Goal: Task Accomplishment & Management: Manage account settings

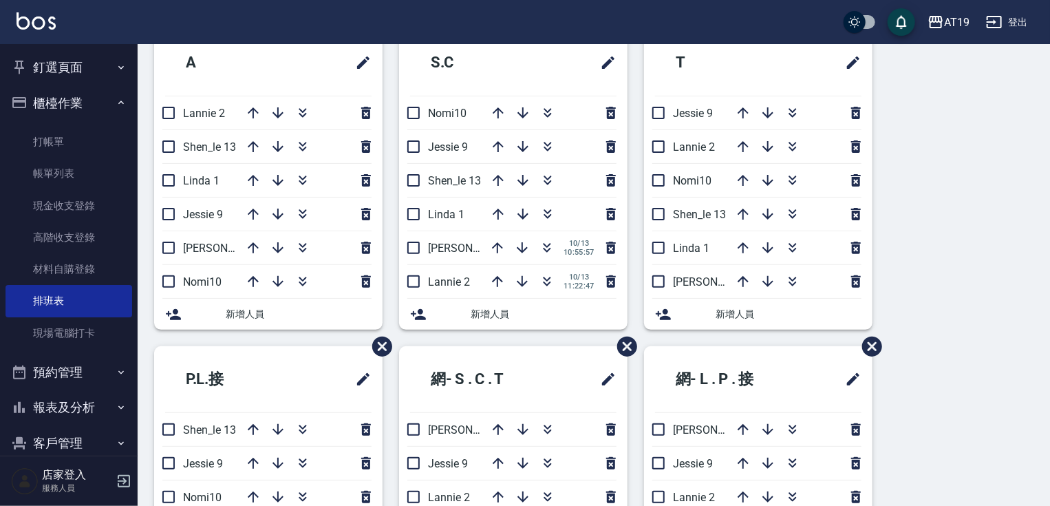
scroll to position [19, 0]
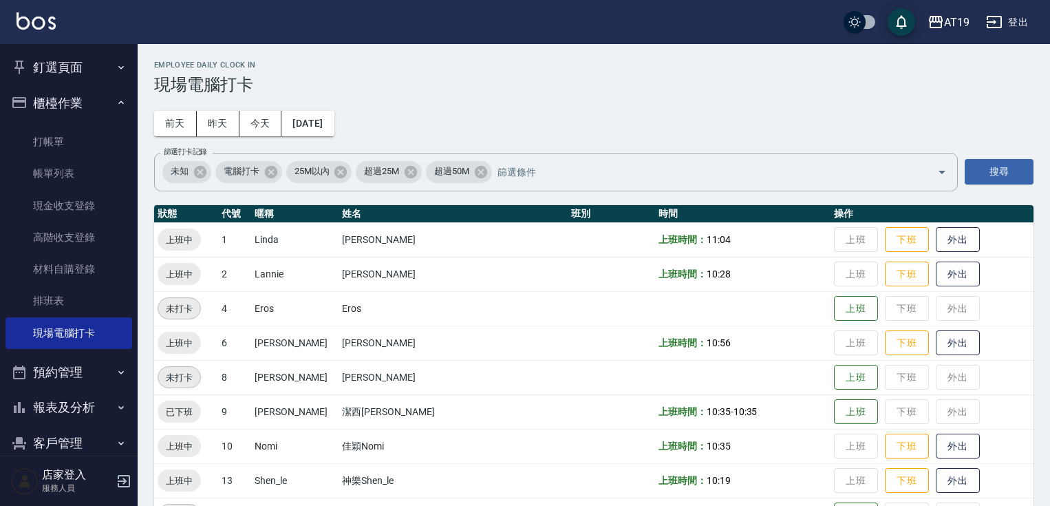
scroll to position [70, 0]
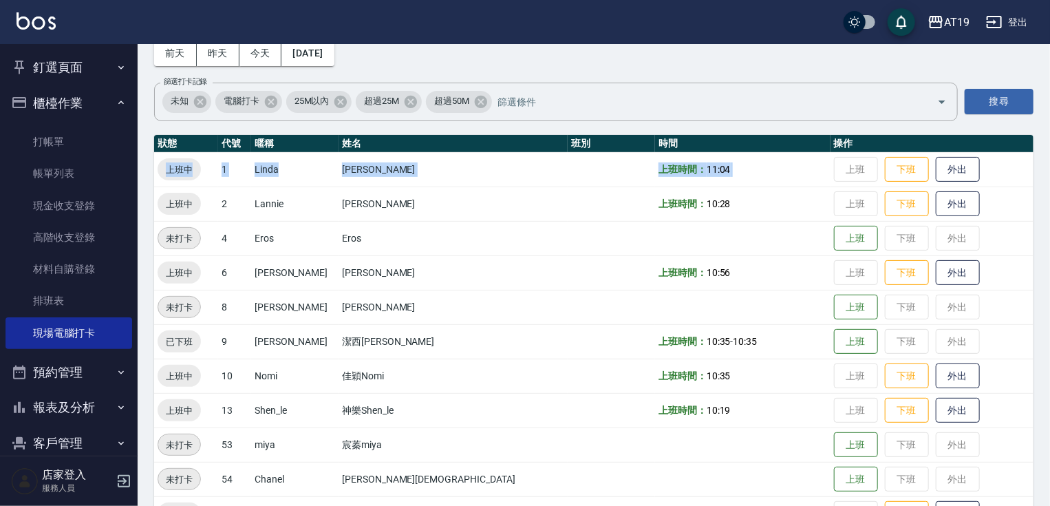
click at [1018, 22] on button "登出" at bounding box center [1007, 22] width 53 height 25
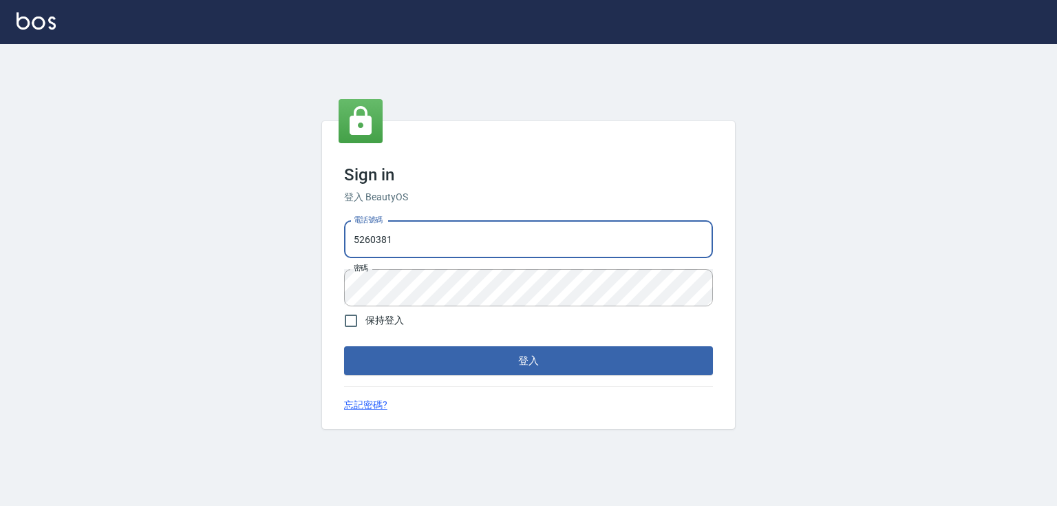
click at [465, 250] on input "5260381" at bounding box center [528, 239] width 369 height 37
type input "0933152029"
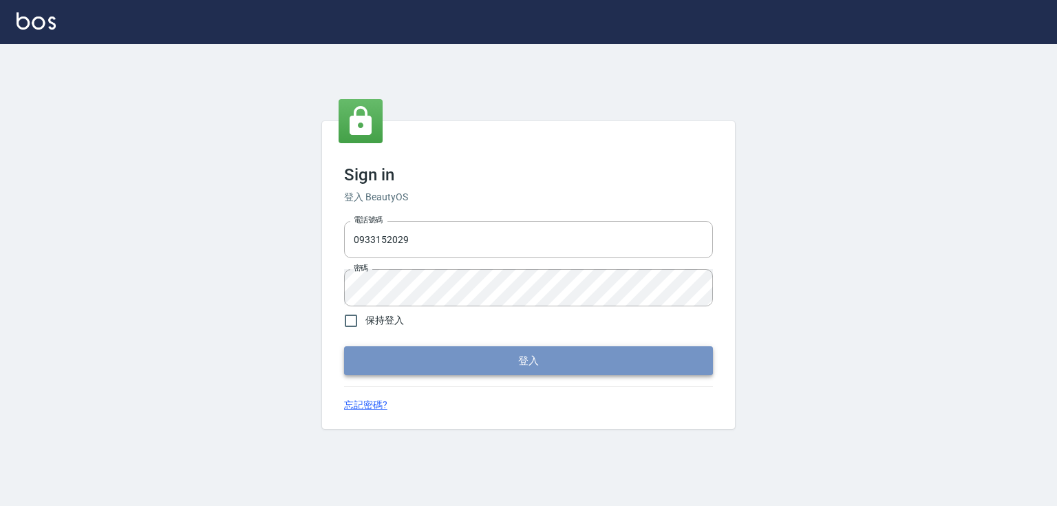
click at [506, 365] on button "登入" at bounding box center [528, 360] width 369 height 29
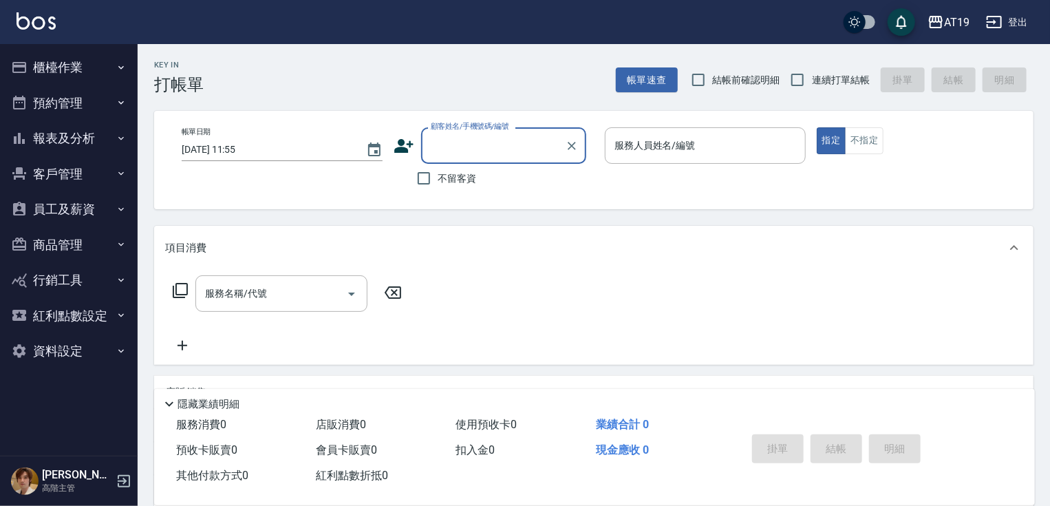
click at [126, 204] on icon "button" at bounding box center [121, 209] width 11 height 11
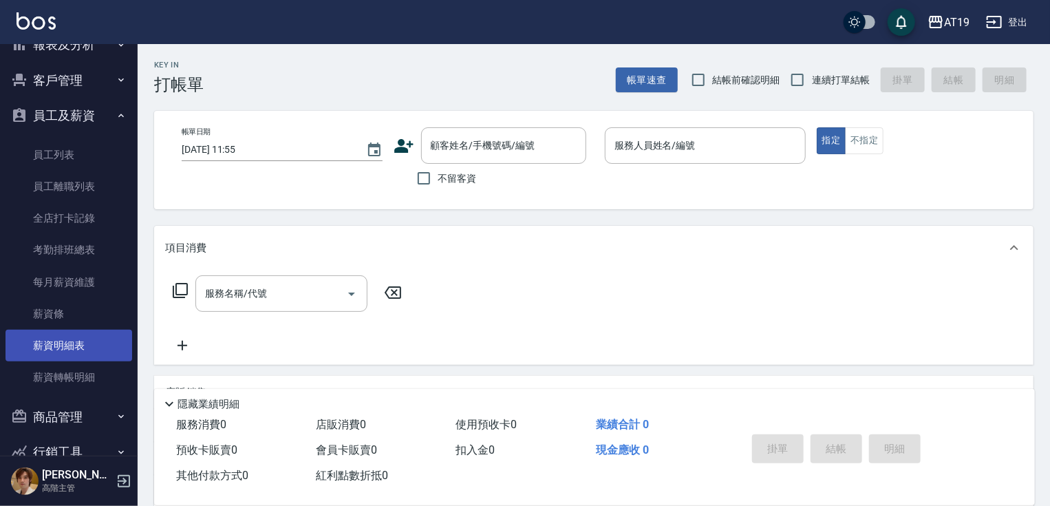
scroll to position [110, 0]
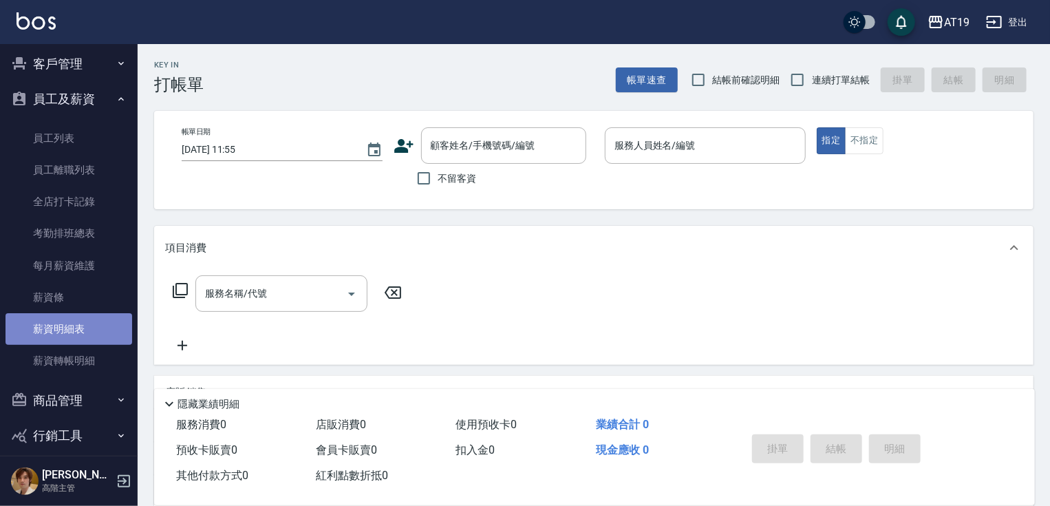
click at [96, 336] on link "薪資明細表" at bounding box center [69, 329] width 127 height 32
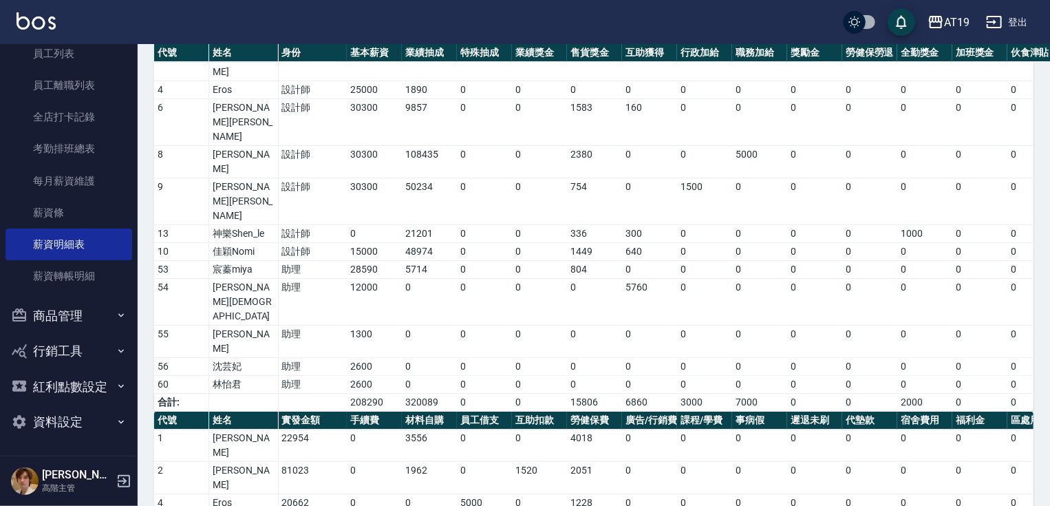
scroll to position [202, 0]
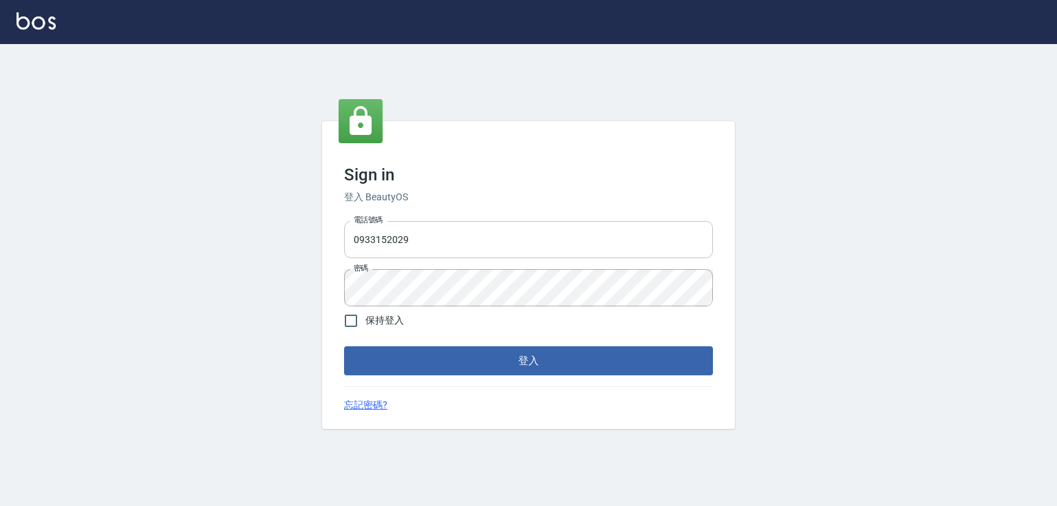
click at [421, 235] on input "0933152029" at bounding box center [528, 239] width 369 height 37
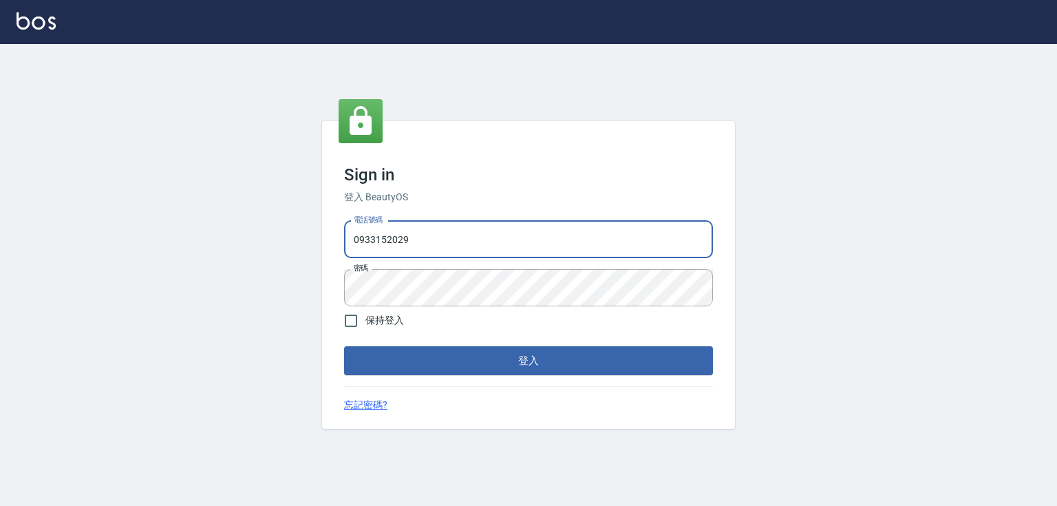
type input "5260381"
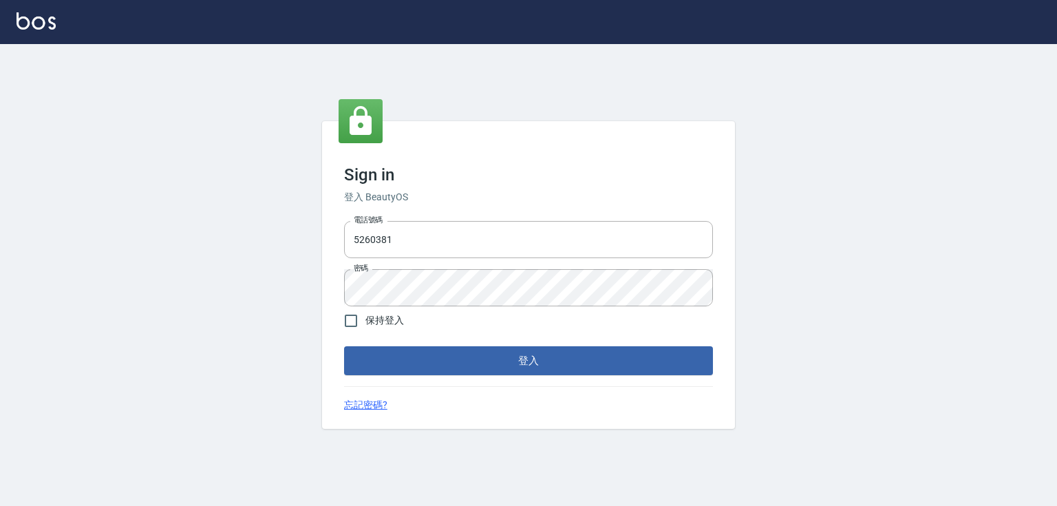
click at [443, 384] on div "Sign in 登入 BeautyOS 電話號碼 [PHONE_NUMBER] 電話號碼 密碼 密碼 保持登入 登入 忘記密碼?" at bounding box center [528, 275] width 413 height 308
click at [446, 376] on div "Sign in 登入 BeautyOS 電話號碼 [PHONE_NUMBER] 電話號碼 密碼 密碼 保持登入 登入 忘記密碼?" at bounding box center [528, 275] width 413 height 308
click at [447, 372] on button "登入" at bounding box center [528, 360] width 369 height 29
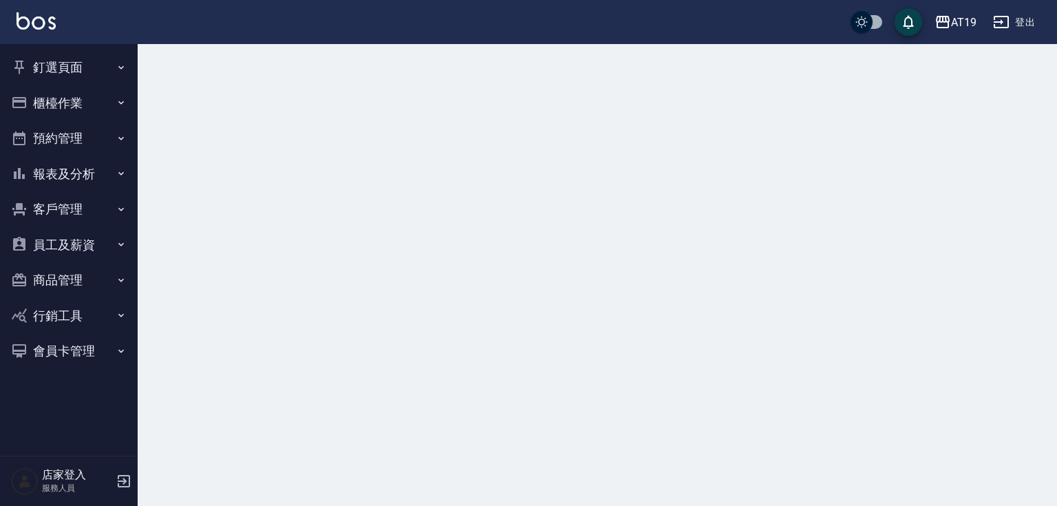
click at [102, 105] on button "櫃檯作業" at bounding box center [69, 103] width 127 height 36
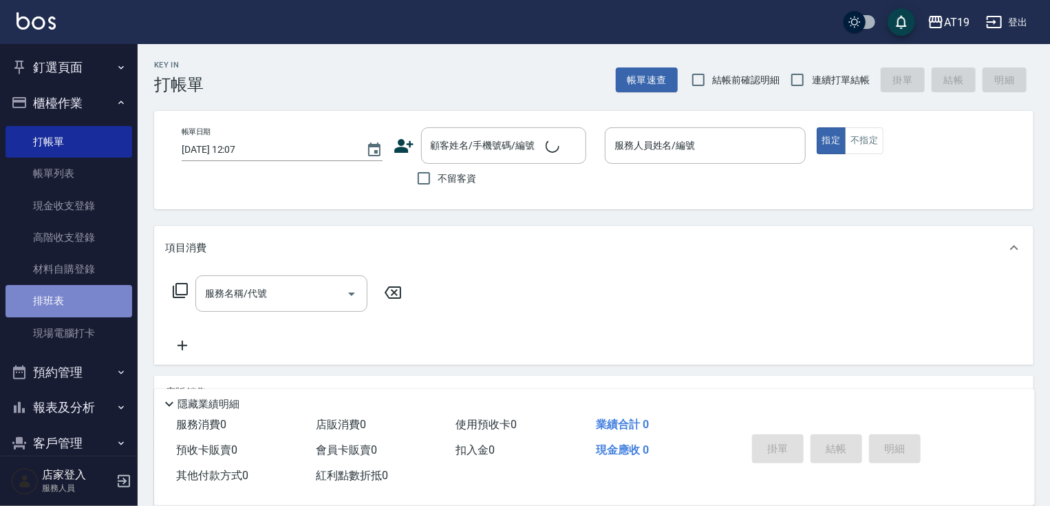
click at [102, 295] on link "排班表" at bounding box center [69, 301] width 127 height 32
